Goal: Information Seeking & Learning: Check status

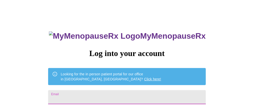
click at [117, 95] on input "Email" at bounding box center [126, 97] width 157 height 14
type input "[PERSON_NAME][EMAIL_ADDRESS][DOMAIN_NAME]"
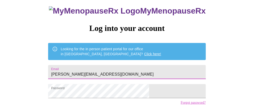
scroll to position [63, 0]
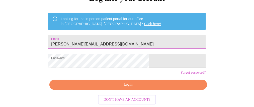
click at [153, 82] on span "Login" at bounding box center [128, 84] width 146 height 6
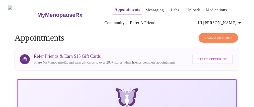
click at [171, 9] on link "Labs" at bounding box center [175, 10] width 8 height 7
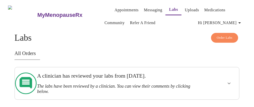
scroll to position [6, 0]
click at [153, 79] on h3 "A clinician has reviewed your labs from [DATE]." at bounding box center [115, 75] width 157 height 7
click at [232, 80] on icon "show more" at bounding box center [229, 83] width 6 height 6
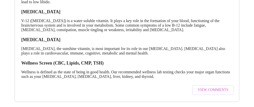
scroll to position [244, 0]
click at [212, 87] on span "View Comments" at bounding box center [213, 90] width 31 height 6
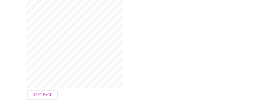
scroll to position [114, 0]
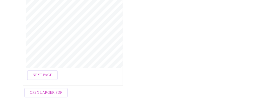
click at [40, 76] on button "Next Page" at bounding box center [42, 75] width 31 height 10
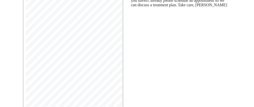
scroll to position [100, 0]
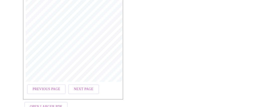
click at [77, 87] on span "Next Page" at bounding box center [84, 89] width 20 height 6
click at [79, 87] on span "Next Page" at bounding box center [84, 89] width 20 height 6
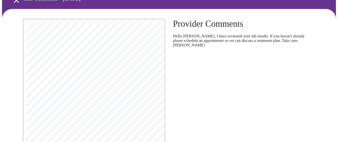
scroll to position [0, 0]
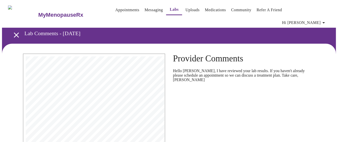
click at [253, 69] on p "Hello [PERSON_NAME], I have reviewed your lab results. If you haven't already p…" at bounding box center [244, 76] width 142 height 14
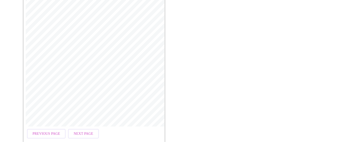
scroll to position [126, 0]
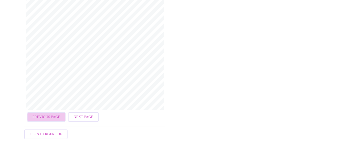
click at [51, 106] on button "Previous Page" at bounding box center [46, 118] width 39 height 10
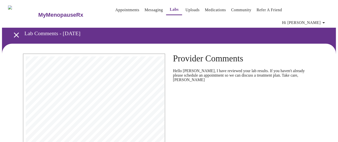
scroll to position [100, 0]
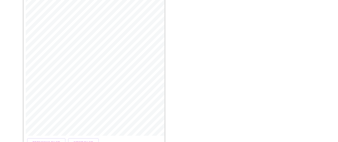
click at [53, 106] on span "Previous Page" at bounding box center [47, 143] width 28 height 6
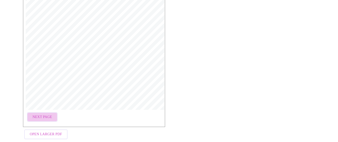
click at [51, 106] on button "Next Page" at bounding box center [42, 118] width 31 height 10
